Goal: Task Accomplishment & Management: Complete application form

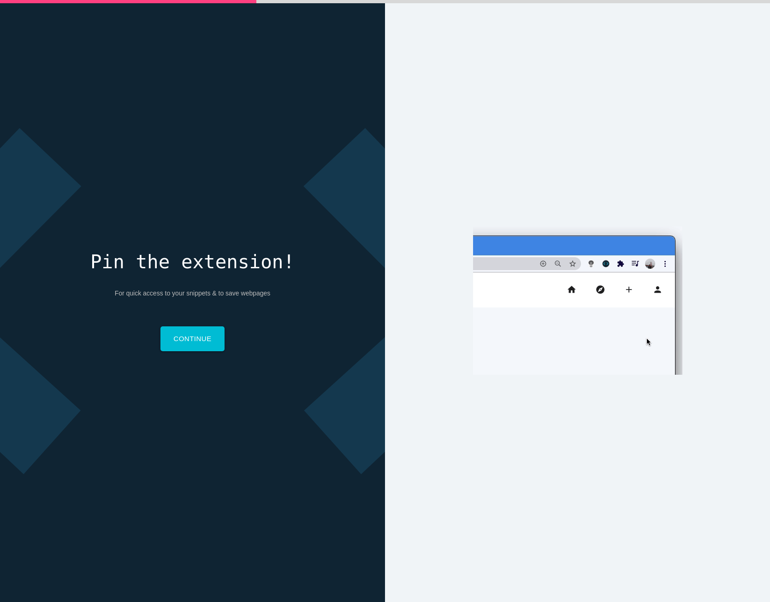
click at [639, 51] on div "Why do you code? Why do you code? For work For school For fun Why do you code? …" at bounding box center [577, 301] width 385 height 602
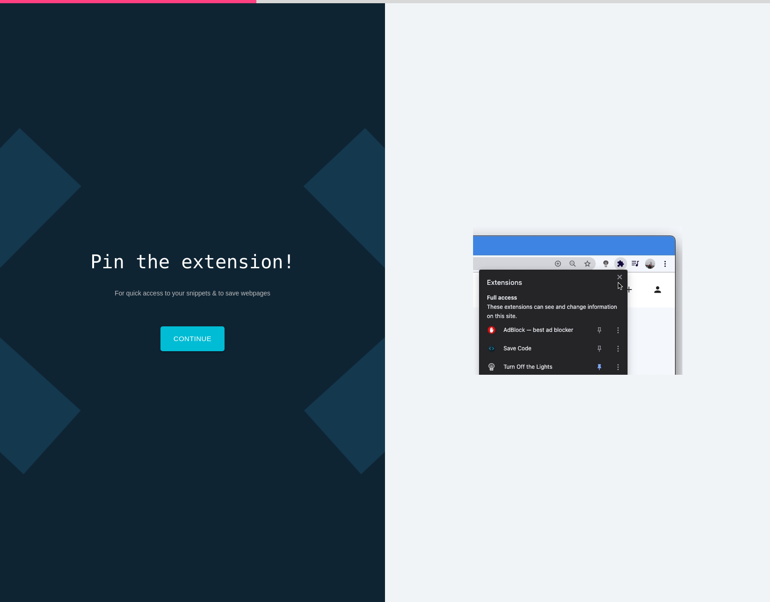
click at [549, 105] on div "Why do you code? Why do you code? For work For school For fun Why do you code? …" at bounding box center [577, 301] width 385 height 602
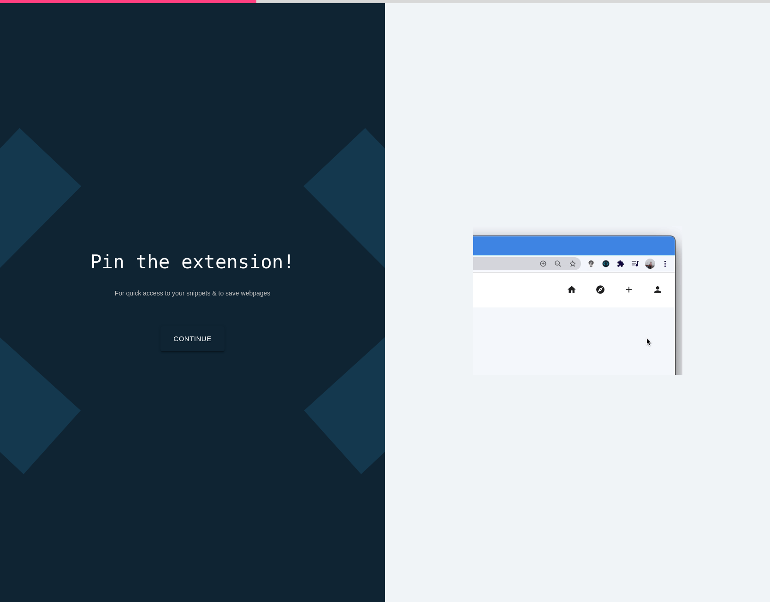
click at [177, 336] on link "Continue" at bounding box center [192, 338] width 64 height 25
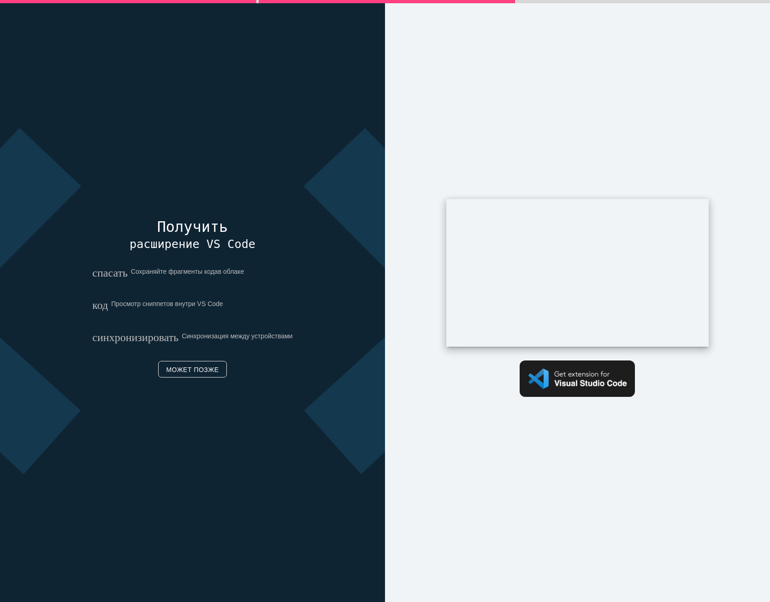
click at [230, 165] on div "Pin the extension! For quick access to your snippets & to save webpages Continu…" at bounding box center [192, 301] width 385 height 602
click at [192, 367] on link "Может позже" at bounding box center [192, 369] width 68 height 17
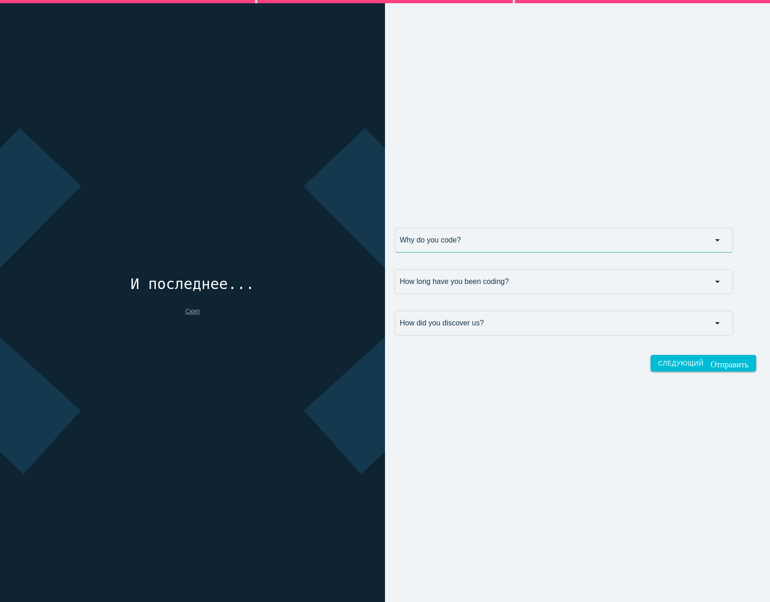
click at [707, 241] on input "Why do you code?" at bounding box center [563, 240] width 338 height 25
type input "Зачем вы программируете?"
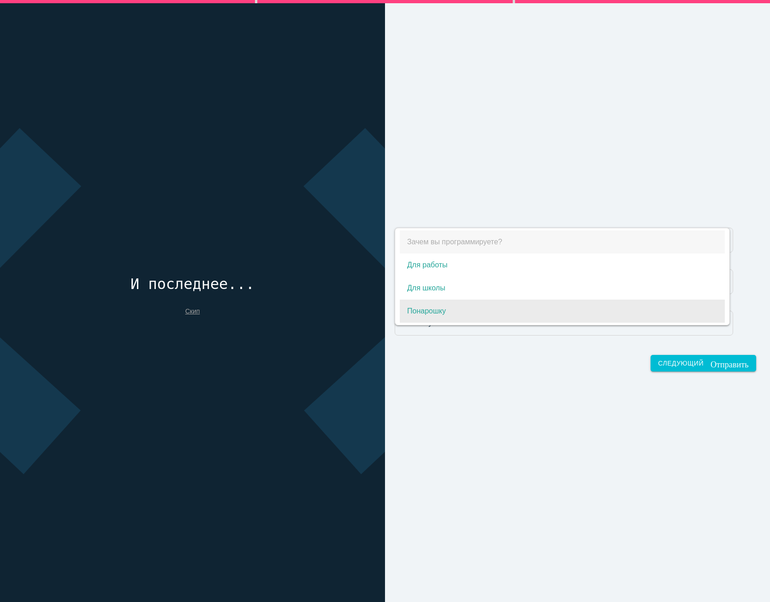
click at [441, 313] on span "Понарошку" at bounding box center [562, 311] width 325 height 23
select select "For fun"
type input "Понарошку"
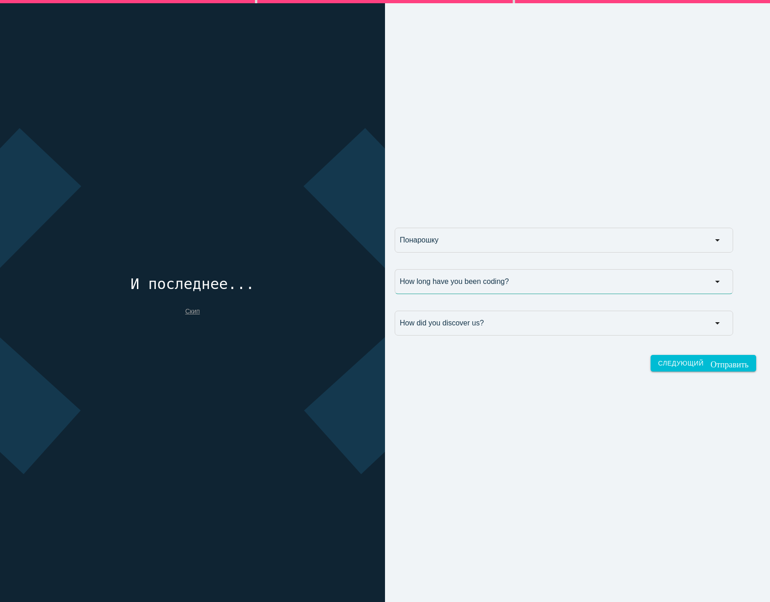
click at [707, 281] on input "How long have you been coding?" at bounding box center [563, 281] width 338 height 25
type input "Как долго вы занимаетесь программированием?"
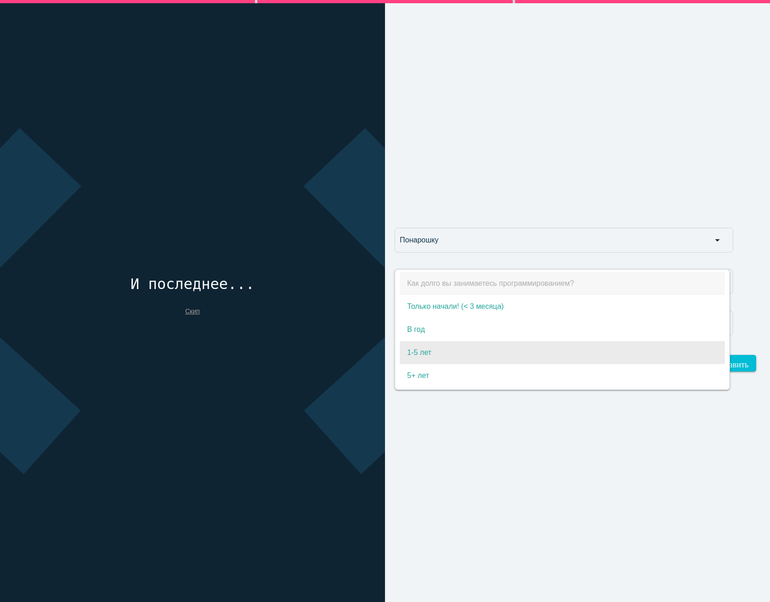
click at [445, 350] on span "1-5 лет" at bounding box center [562, 352] width 325 height 23
select select "1-5 years"
type input "1-5 лет"
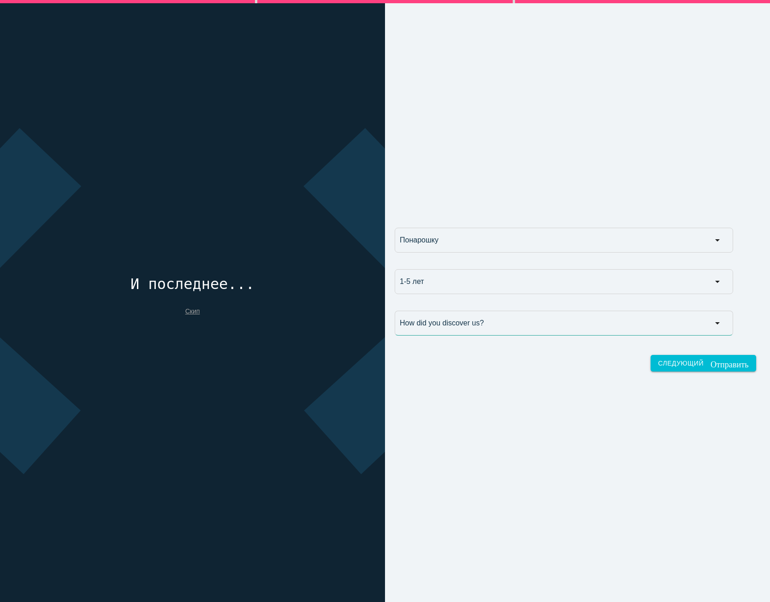
click at [707, 321] on input "How did you discover us?" at bounding box center [563, 323] width 338 height 25
type input "Как вы узнали о нас?"
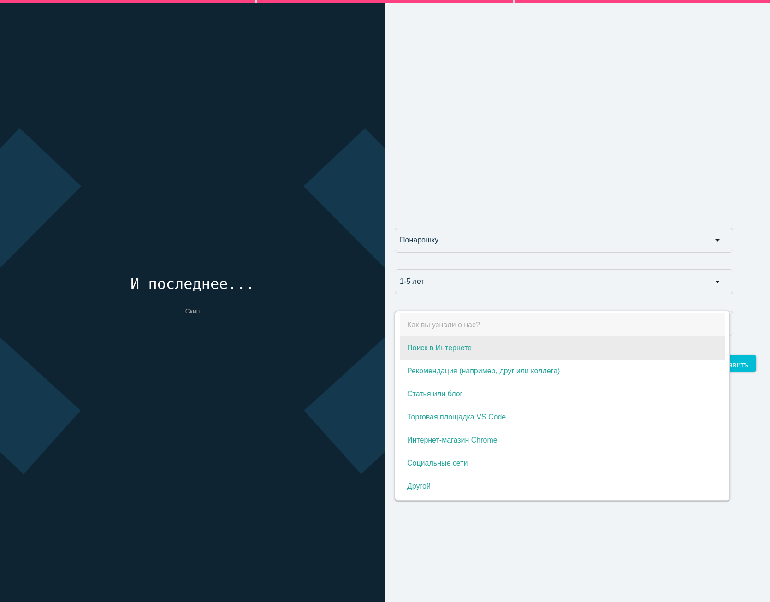
click at [475, 353] on span "Поиск в Интернете" at bounding box center [562, 347] width 325 height 23
select select "Online search"
type input "Поиск в Интернете"
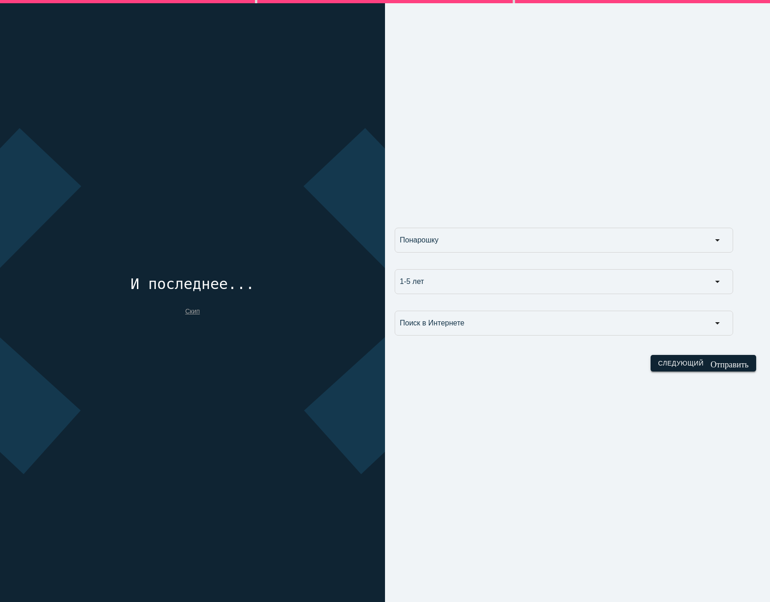
click at [672, 364] on font "Следующий" at bounding box center [681, 362] width 46 height 7
